Goal: Transaction & Acquisition: Book appointment/travel/reservation

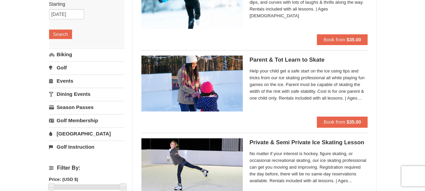
scroll to position [100, 0]
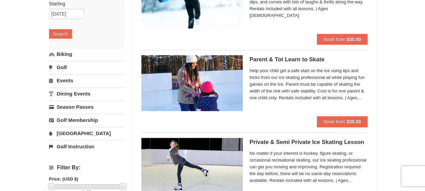
click at [60, 132] on link "[GEOGRAPHIC_DATA]" at bounding box center [86, 133] width 75 height 13
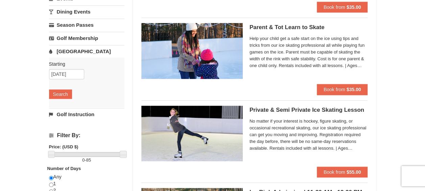
scroll to position [122, 0]
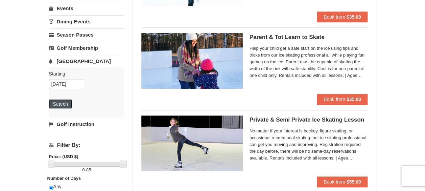
click at [63, 99] on button "Search" at bounding box center [60, 103] width 23 height 9
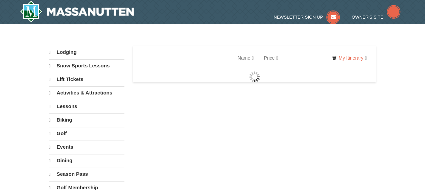
select select "10"
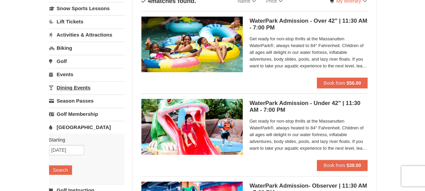
scroll to position [53, 0]
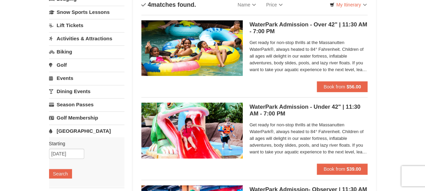
click at [75, 35] on link "Activities & Attractions" at bounding box center [86, 38] width 75 height 13
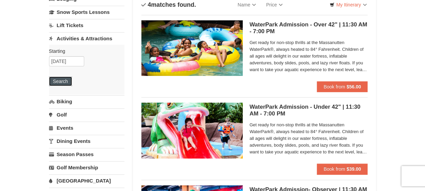
click at [59, 80] on button "Search" at bounding box center [60, 80] width 23 height 9
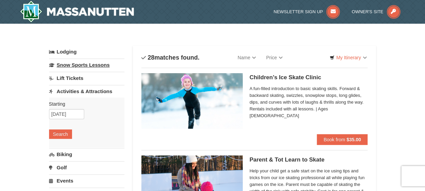
click at [82, 64] on link "Snow Sports Lessons" at bounding box center [86, 64] width 75 height 13
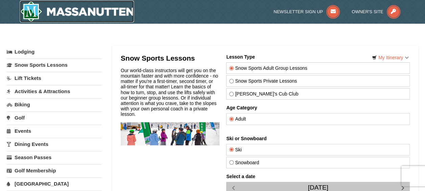
click at [67, 11] on img at bounding box center [77, 12] width 114 height 22
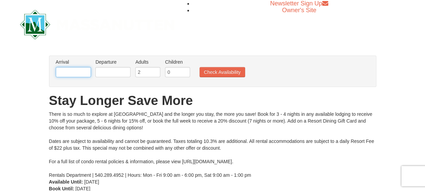
click at [76, 74] on input "text" at bounding box center [73, 72] width 35 height 10
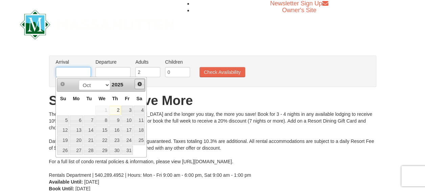
drag, startPoint x: 76, startPoint y: 74, endPoint x: 143, endPoint y: 85, distance: 67.1
click at [143, 85] on body "Browser Not Supported We notice you are using a browser which will not provide …" at bounding box center [212, 147] width 425 height 295
click at [143, 85] on link "Next" at bounding box center [140, 84] width 10 height 10
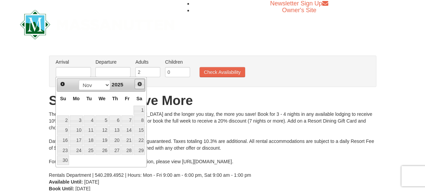
click at [143, 85] on link "Next" at bounding box center [140, 84] width 10 height 10
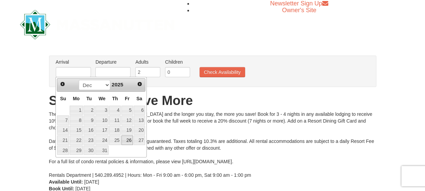
click at [129, 137] on link "26" at bounding box center [126, 139] width 11 height 9
type input "[DATE]"
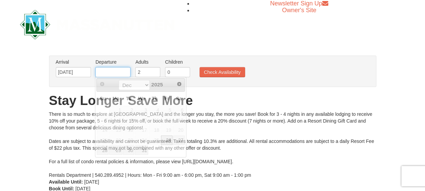
click at [116, 71] on input "text" at bounding box center [112, 72] width 35 height 10
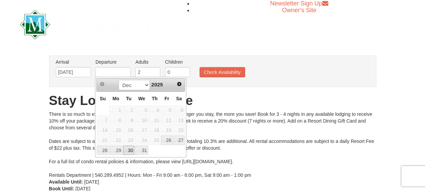
click at [130, 150] on link "30" at bounding box center [128, 149] width 11 height 9
type input "[DATE]"
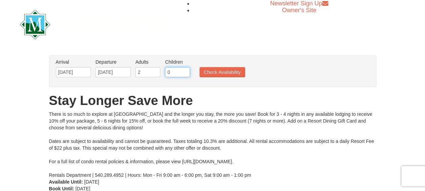
click at [174, 74] on input "0" at bounding box center [177, 72] width 25 height 10
click at [185, 70] on input "1" at bounding box center [177, 72] width 25 height 10
type input "2"
click at [185, 70] on input "2" at bounding box center [177, 72] width 25 height 10
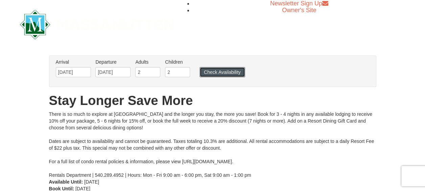
click at [216, 76] on button "Check Availability" at bounding box center [222, 72] width 46 height 10
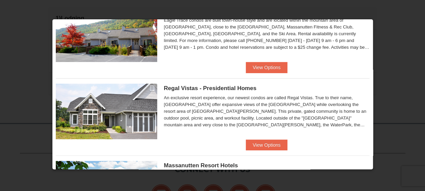
scroll to position [37, 0]
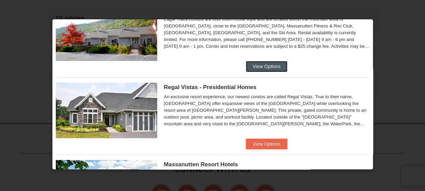
click at [255, 69] on button "View Options" at bounding box center [266, 66] width 41 height 11
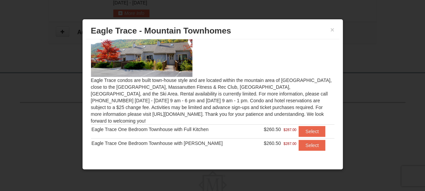
scroll to position [255, 0]
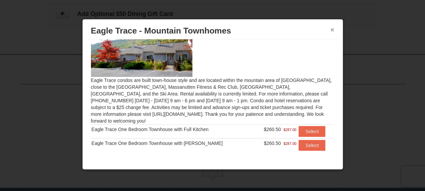
click at [332, 29] on button "×" at bounding box center [332, 29] width 4 height 7
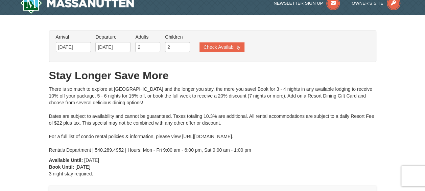
scroll to position [6, 0]
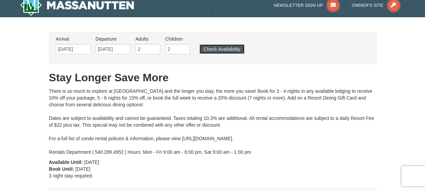
click at [234, 51] on button "Check Availability" at bounding box center [221, 48] width 45 height 9
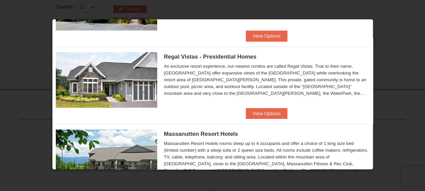
scroll to position [68, 0]
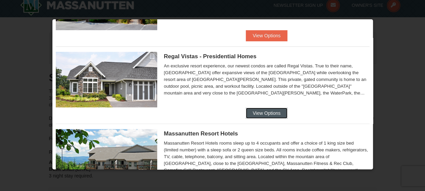
click at [252, 112] on button "View Options" at bounding box center [266, 112] width 41 height 11
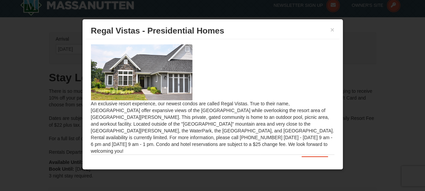
scroll to position [16, 0]
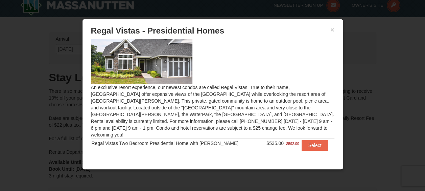
click at [176, 66] on img at bounding box center [141, 55] width 101 height 55
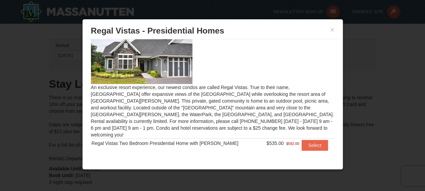
click at [325, 177] on div at bounding box center [212, 95] width 425 height 191
click at [382, 64] on div at bounding box center [212, 95] width 425 height 191
click at [332, 30] on button "×" at bounding box center [332, 29] width 4 height 7
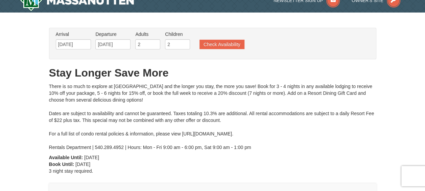
scroll to position [0, 0]
